Goal: Task Accomplishment & Management: Manage account settings

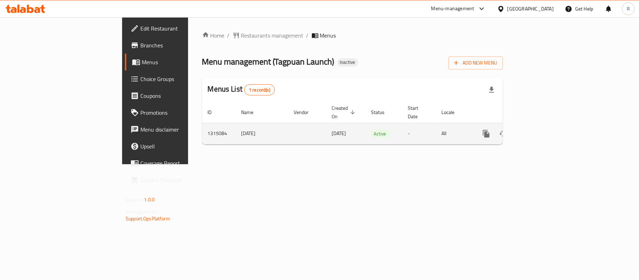
click at [541, 130] on icon "enhanced table" at bounding box center [537, 134] width 8 height 8
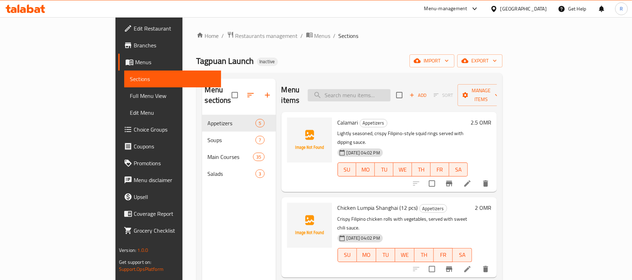
click at [390, 91] on input "search" at bounding box center [349, 95] width 83 height 12
paste input "Adobong Peanut"
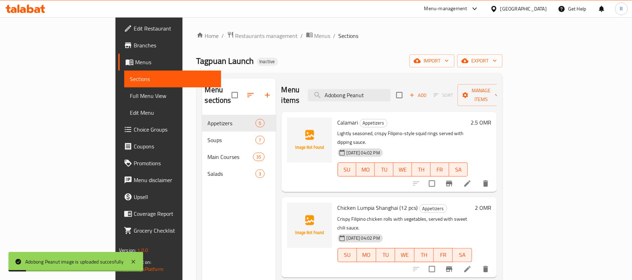
click at [391, 83] on div "Menu items Adobong Peanut Add Sort Manage items" at bounding box center [390, 95] width 216 height 33
click at [391, 90] on input "Adobong Peanut" at bounding box center [349, 95] width 83 height 12
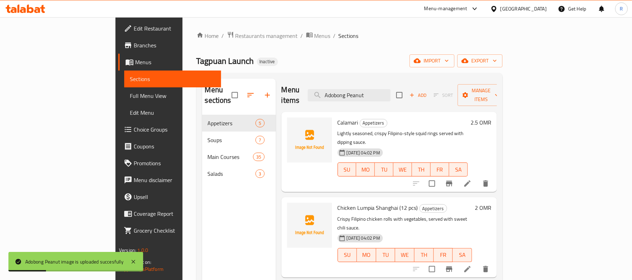
paste input "usi"
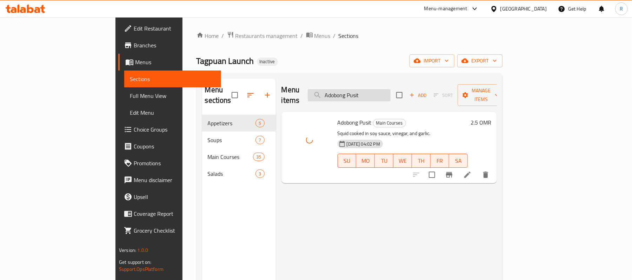
click at [389, 89] on input "Adobong Pusit" at bounding box center [349, 95] width 83 height 12
paste input "mpalaya con Eggs"
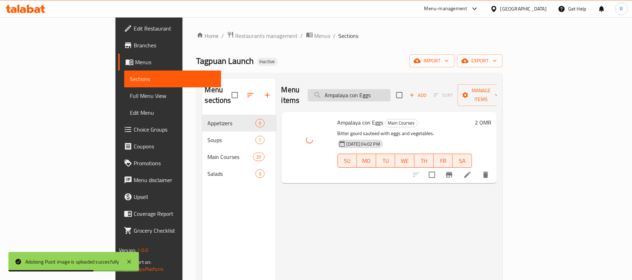
click at [391, 89] on input "Ampalaya con Eggs" at bounding box center [349, 95] width 83 height 12
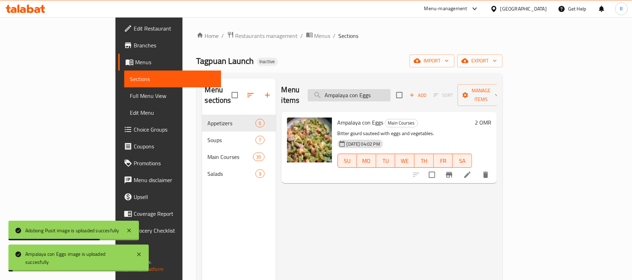
click at [391, 89] on input "Ampalaya con Eggs" at bounding box center [349, 95] width 83 height 12
paste input "rroz Caldo"
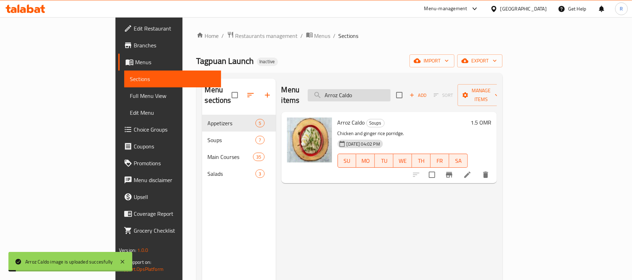
click at [391, 89] on input "Arroz Caldo" at bounding box center [349, 95] width 83 height 12
paste input "Beef Bulal"
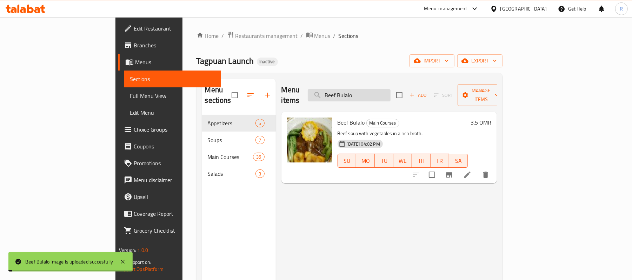
click at [381, 89] on input "Beef Bulalo" at bounding box center [349, 95] width 83 height 12
paste input "Caldereta"
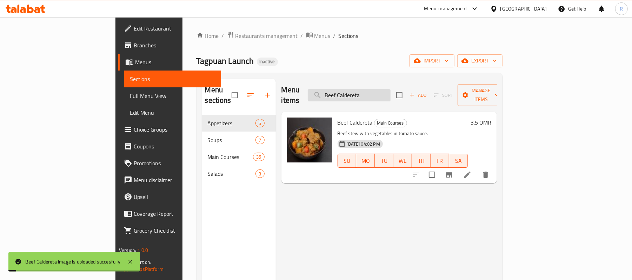
click at [389, 97] on div "Menu items Beef Caldereta Add Sort Manage items" at bounding box center [390, 95] width 216 height 33
click at [388, 89] on input "Beef Caldereta" at bounding box center [349, 95] width 83 height 12
paste input "Kare-Kare"
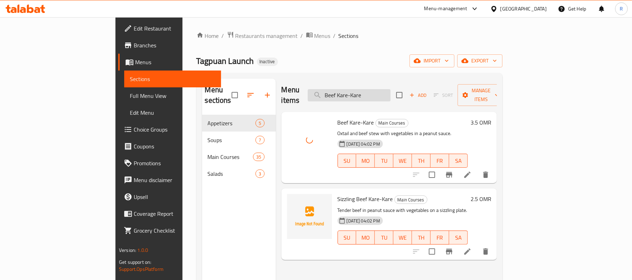
click at [391, 93] on input "Beef Kare-Kare" at bounding box center [349, 95] width 83 height 12
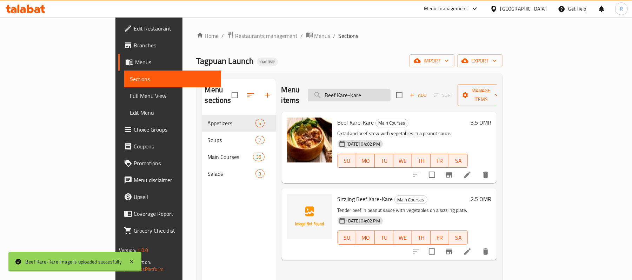
click at [391, 93] on input "Beef Kare-Kare" at bounding box center [349, 95] width 83 height 12
paste input "[DEMOGRAPHIC_DATA]"
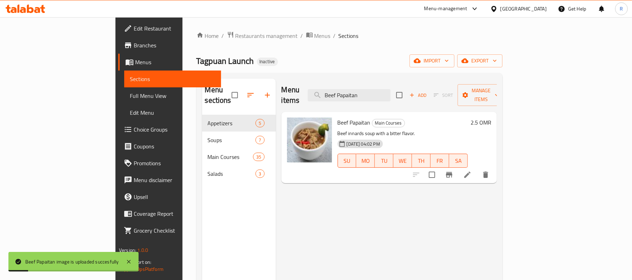
click at [422, 84] on div "Menu items Beef Papaitan Add Sort Manage items" at bounding box center [390, 95] width 216 height 33
click at [391, 91] on input "Beef Papaitan" at bounding box center [349, 95] width 83 height 12
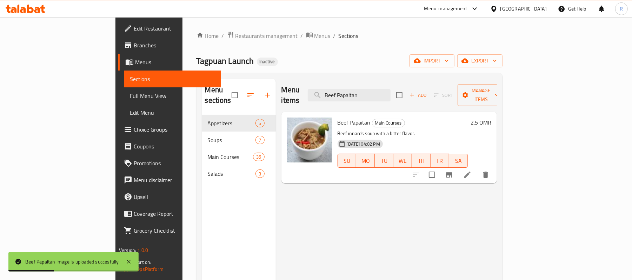
paste input "Steak (Bistek)"
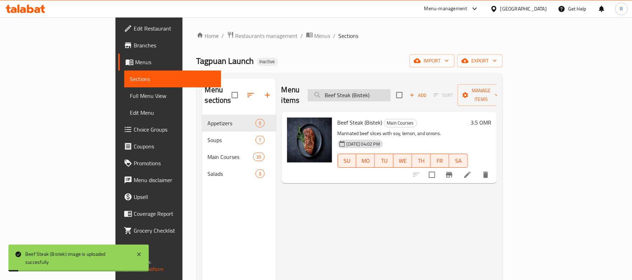
click at [391, 90] on input "Beef Steak (Bistek)" at bounding box center [349, 95] width 83 height 12
paste input "Calamares"
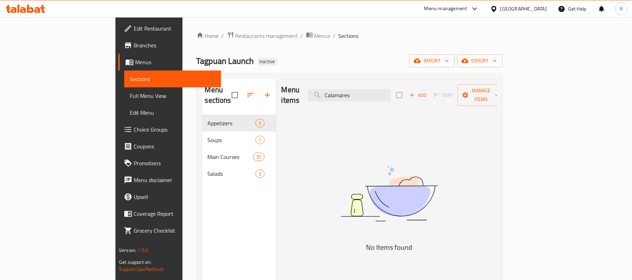
click at [394, 126] on div "Menu items Calamares Add Sort Manage items No Items found" at bounding box center [386, 219] width 221 height 280
drag, startPoint x: 316, startPoint y: 254, endPoint x: 329, endPoint y: 233, distance: 24.6
click at [316, 254] on div "Menu items Calamares Add Sort Manage items No Items found" at bounding box center [386, 219] width 221 height 280
click at [391, 92] on input "Calamares" at bounding box center [349, 95] width 83 height 12
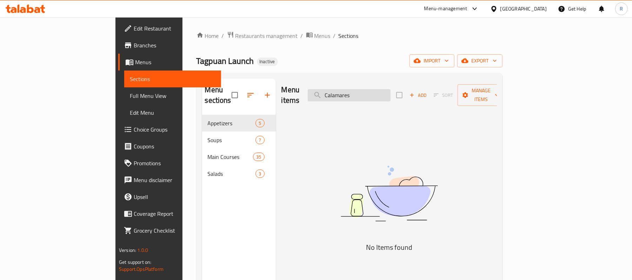
click at [391, 92] on input "Calamares" at bounding box center [349, 95] width 83 height 12
click at [391, 90] on input "Calamares" at bounding box center [349, 95] width 83 height 12
paste input "[PERSON_NAME] Adobo"
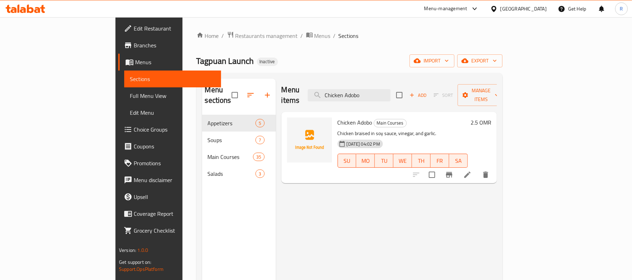
type input "Chicken Adobo"
